Goal: Task Accomplishment & Management: Use online tool/utility

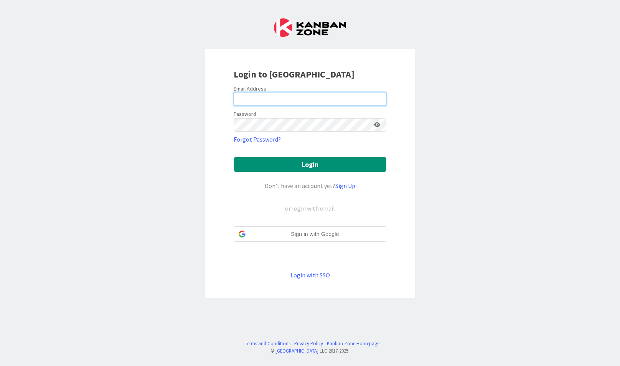
type input "[EMAIL_ADDRESS][DOMAIN_NAME]"
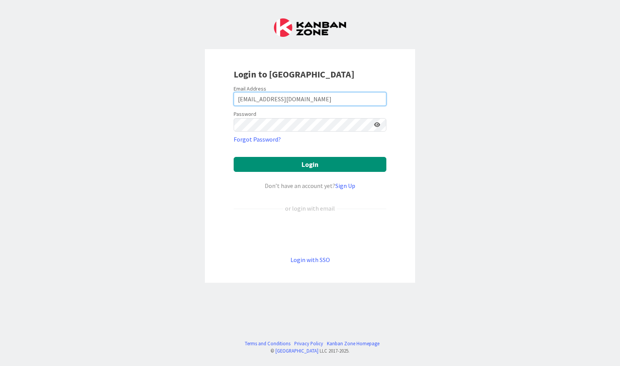
click at [234, 157] on button "Login" at bounding box center [310, 164] width 153 height 15
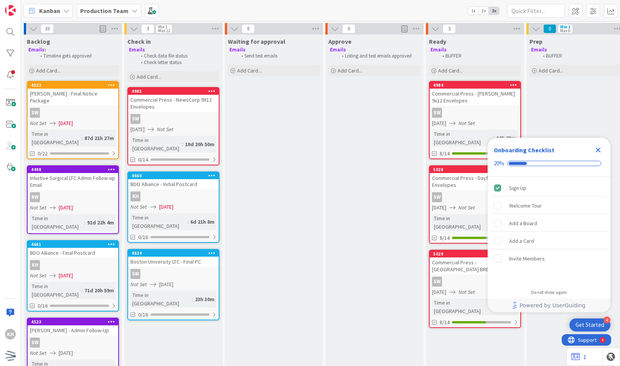
click at [596, 153] on icon "Close Checklist" at bounding box center [598, 149] width 9 height 9
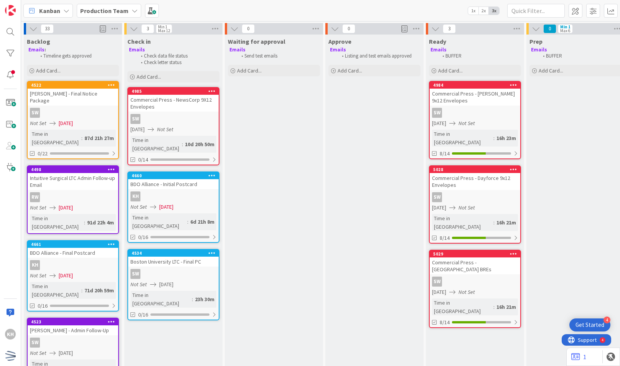
click at [204, 191] on div "KH" at bounding box center [173, 196] width 91 height 10
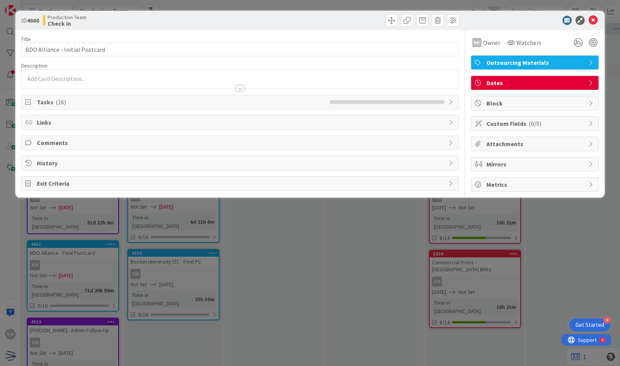
click at [161, 101] on span "Tasks ( 16 )" at bounding box center [181, 101] width 289 height 9
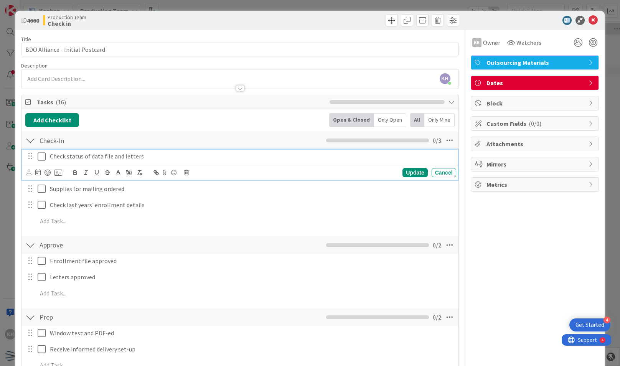
click at [41, 156] on icon at bounding box center [44, 156] width 12 height 9
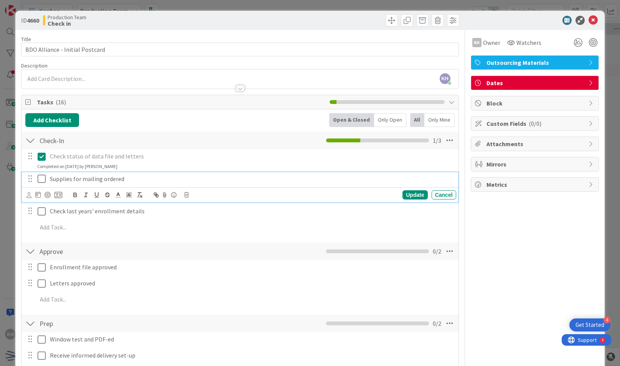
click at [46, 174] on icon at bounding box center [44, 178] width 12 height 9
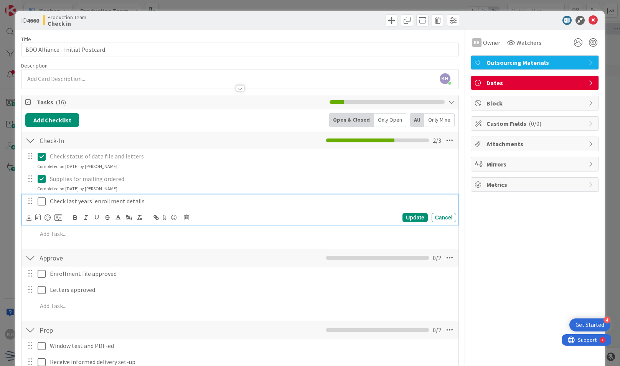
click at [45, 198] on icon at bounding box center [44, 201] width 12 height 9
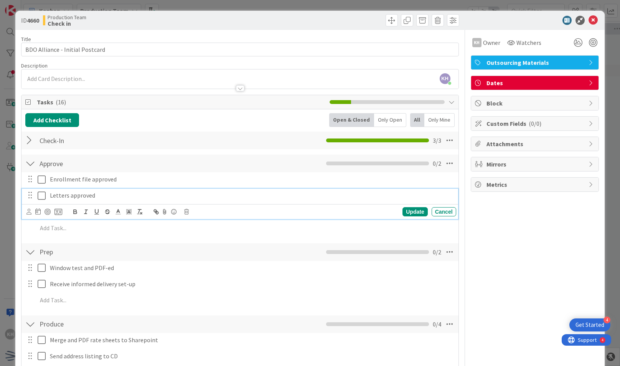
click at [42, 191] on icon at bounding box center [44, 195] width 12 height 9
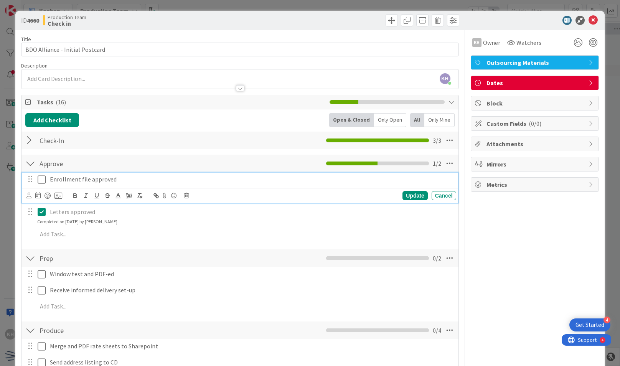
click at [43, 180] on icon at bounding box center [44, 179] width 12 height 9
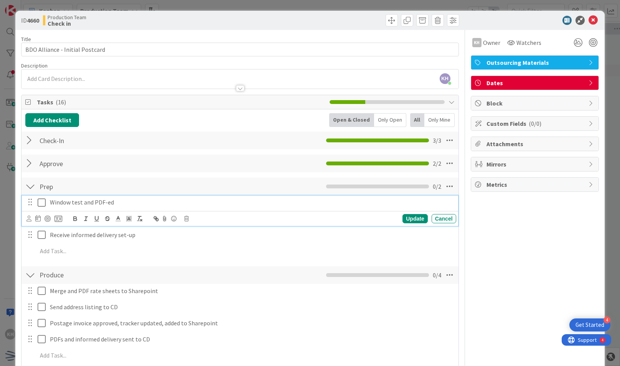
click at [43, 202] on icon at bounding box center [44, 202] width 12 height 9
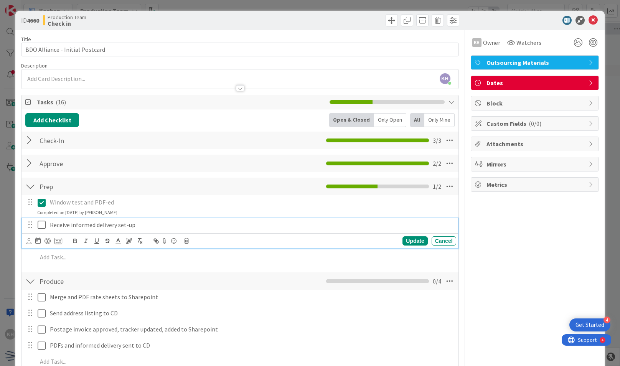
click at [42, 226] on icon at bounding box center [44, 224] width 12 height 9
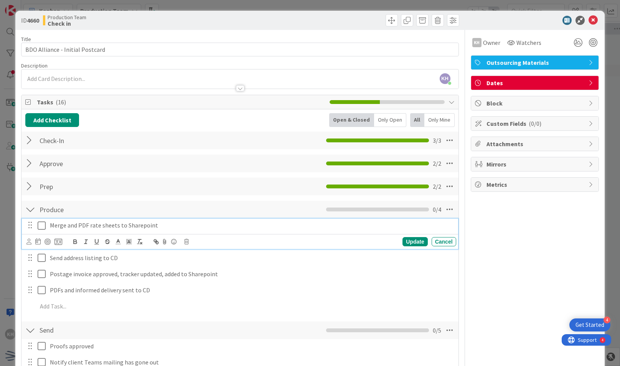
click at [43, 228] on icon at bounding box center [44, 225] width 12 height 9
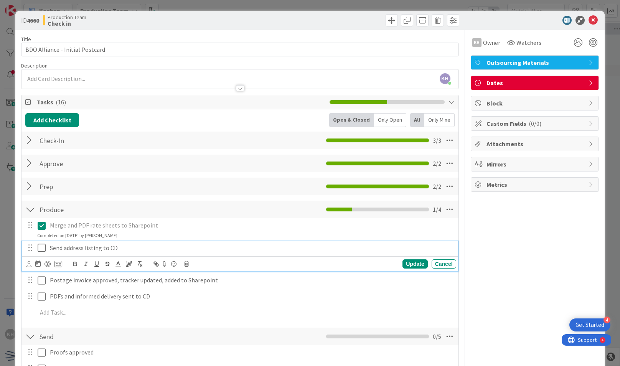
click at [41, 246] on icon at bounding box center [44, 247] width 12 height 9
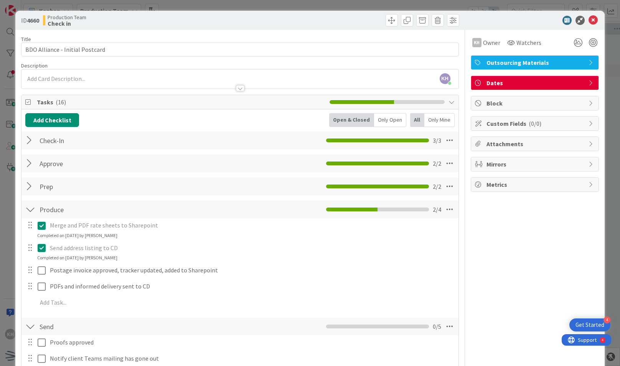
click at [41, 277] on div "Merge and PDF rate sheets to Sharepoint Update Cancel Completed on [DATE] by [P…" at bounding box center [239, 265] width 429 height 94
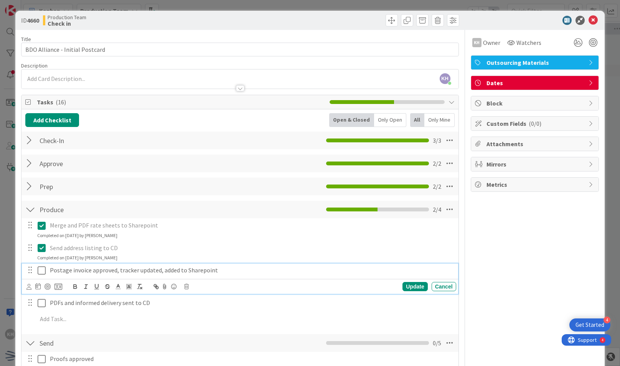
click at [43, 275] on button at bounding box center [42, 270] width 9 height 12
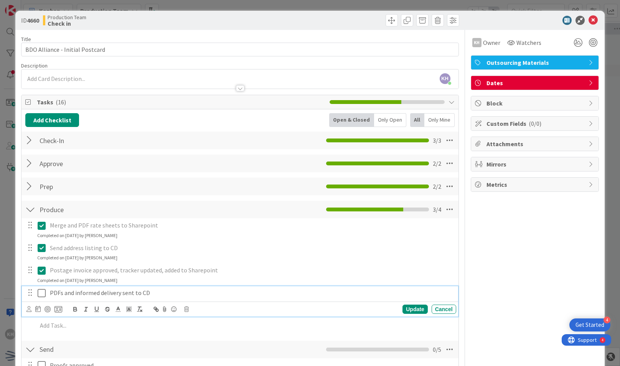
click at [45, 292] on icon at bounding box center [44, 293] width 12 height 9
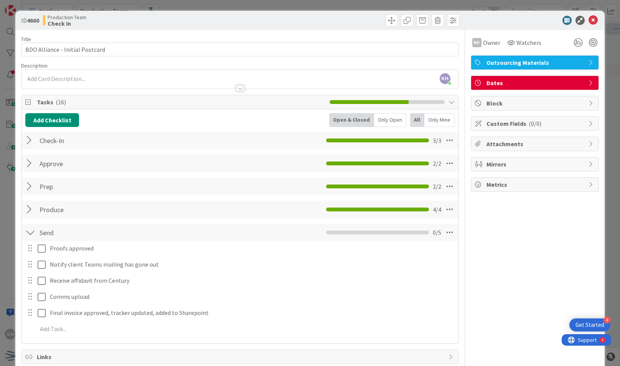
scroll to position [46, 0]
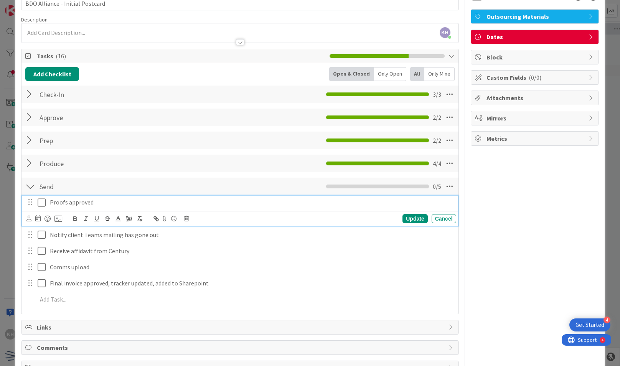
click at [43, 203] on icon at bounding box center [44, 202] width 12 height 9
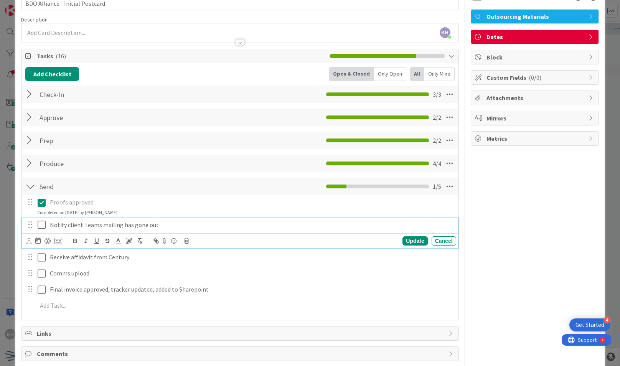
click at [44, 223] on icon at bounding box center [44, 224] width 12 height 9
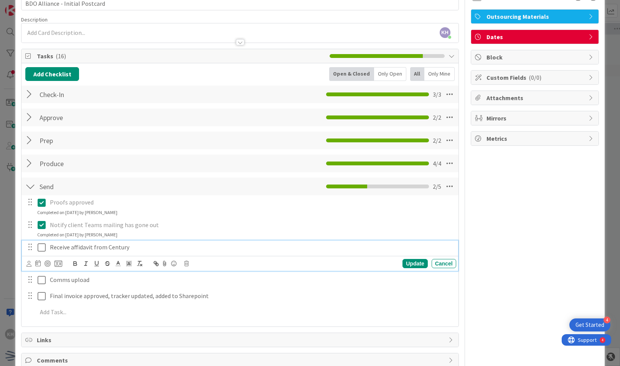
click at [40, 247] on icon at bounding box center [44, 247] width 12 height 9
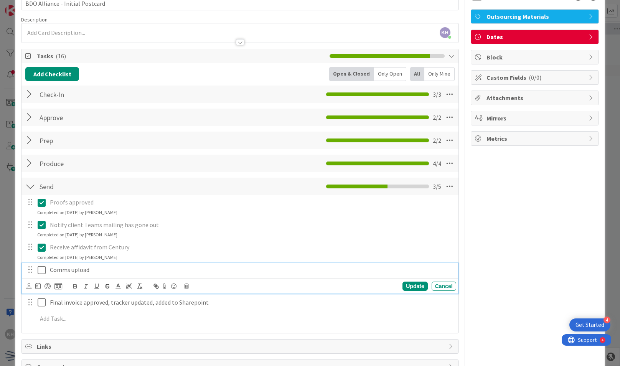
click at [41, 270] on icon at bounding box center [44, 270] width 12 height 9
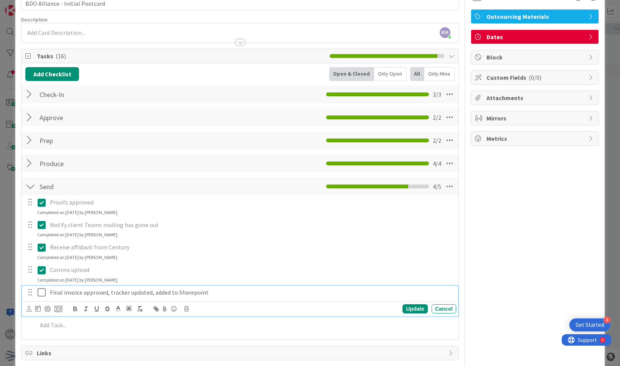
click at [43, 288] on icon at bounding box center [44, 292] width 12 height 9
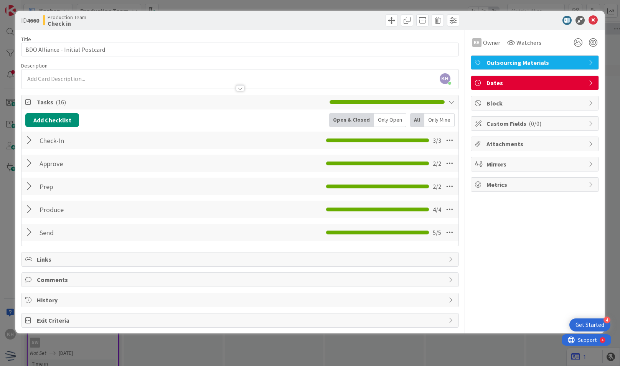
scroll to position [0, 0]
click at [593, 17] on icon at bounding box center [593, 20] width 9 height 9
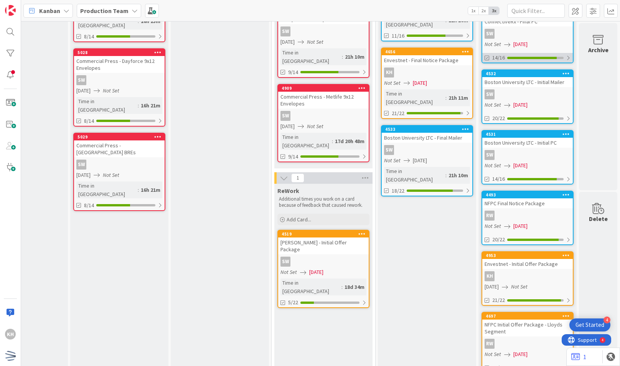
scroll to position [173, 361]
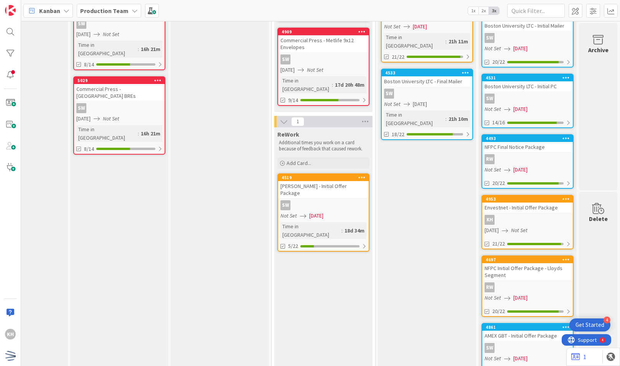
click at [520, 203] on div "Envestnet - Initial Offer Package" at bounding box center [527, 208] width 91 height 10
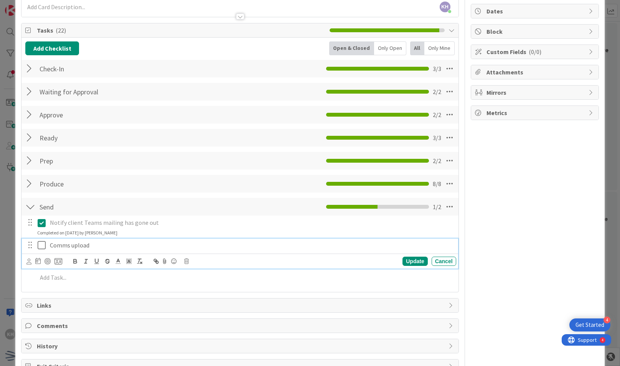
click at [40, 243] on icon at bounding box center [44, 245] width 12 height 9
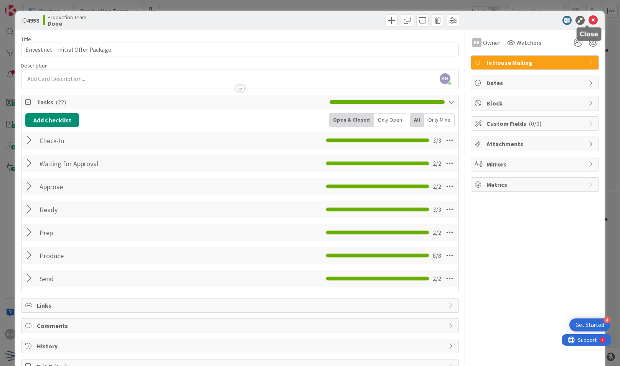
click at [589, 23] on icon at bounding box center [593, 20] width 9 height 9
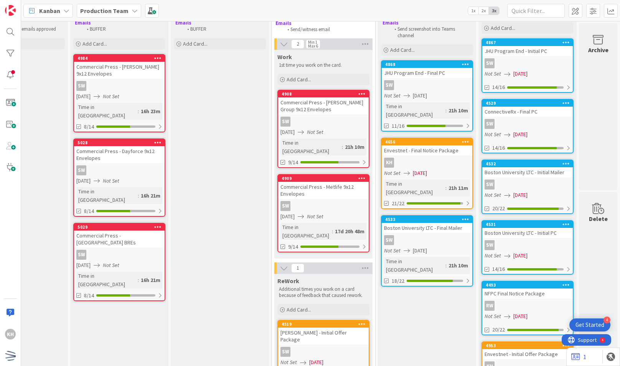
click at [432, 169] on div "Not Set [DATE]" at bounding box center [428, 173] width 88 height 8
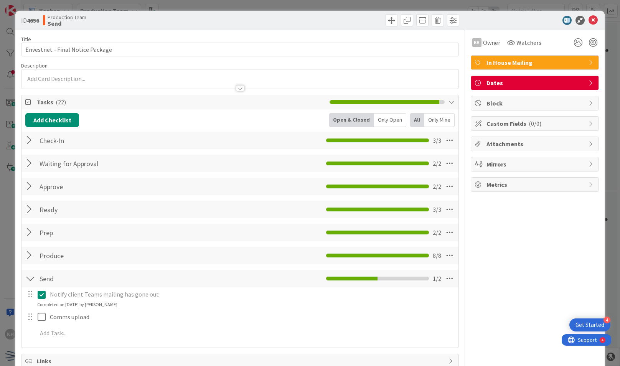
scroll to position [45, 0]
click at [592, 25] on icon at bounding box center [593, 20] width 9 height 9
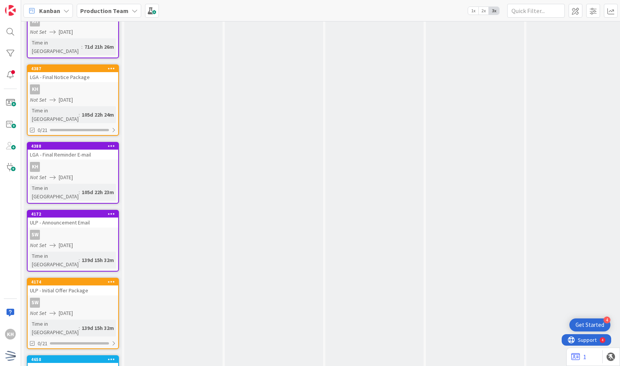
scroll to position [392, 0]
